Goal: Find specific page/section: Find specific page/section

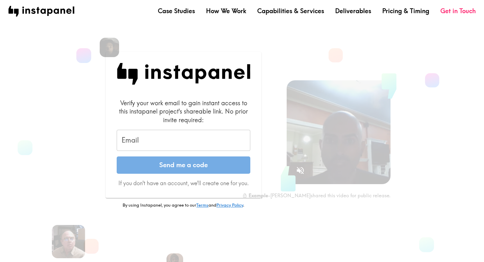
click at [137, 137] on input "Email" at bounding box center [184, 140] width 134 height 21
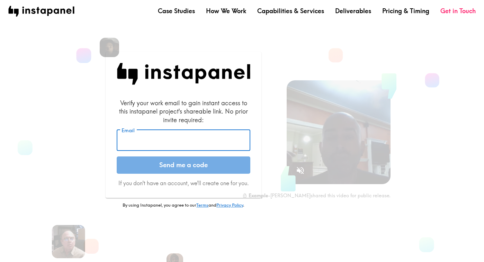
type input "[PERSON_NAME][EMAIL_ADDRESS][DOMAIN_NAME]"
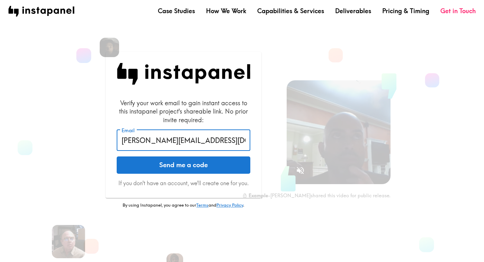
click at [195, 167] on button "Send me a code" at bounding box center [184, 165] width 134 height 17
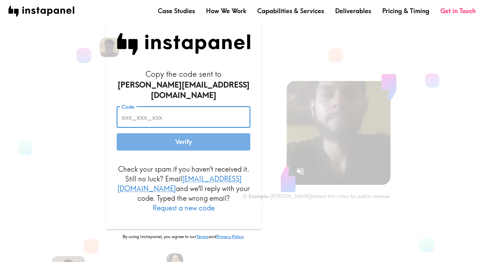
paste input "N5y_E5B_u77"
type input "N5y_E5B_u77"
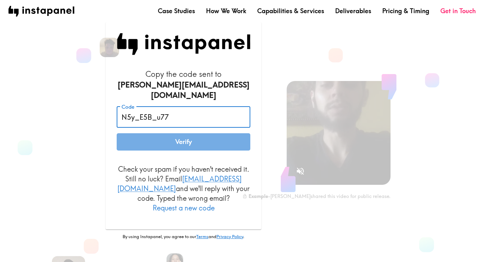
click at [180, 138] on button "Verify" at bounding box center [184, 141] width 134 height 17
